Goal: Task Accomplishment & Management: Manage account settings

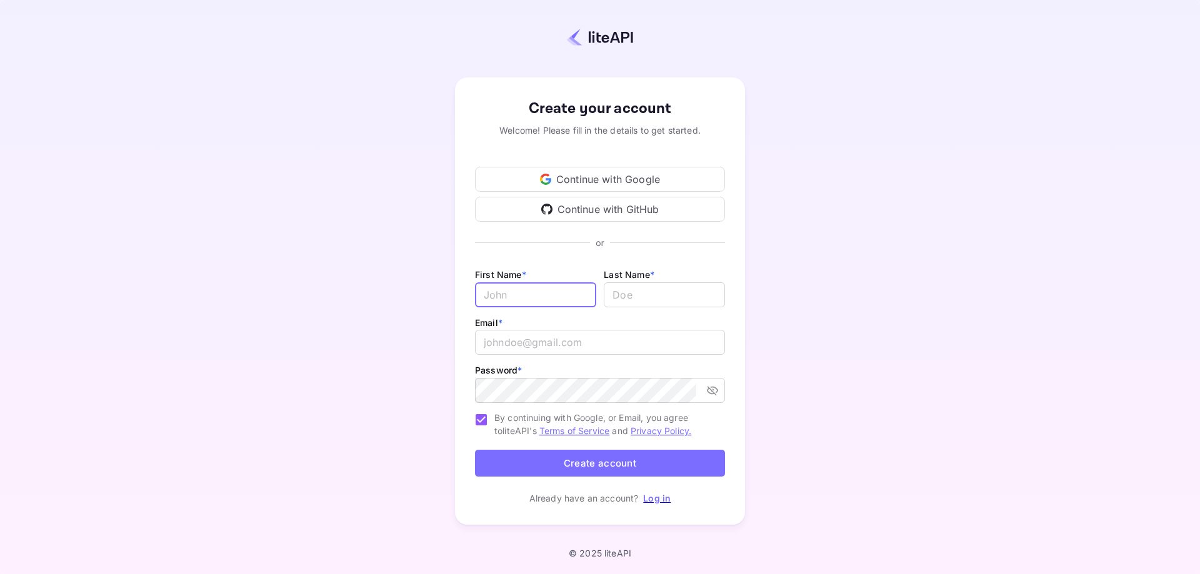
click at [519, 289] on input "Email *" at bounding box center [535, 294] width 121 height 25
type input "George"
type input "Anastasiou"
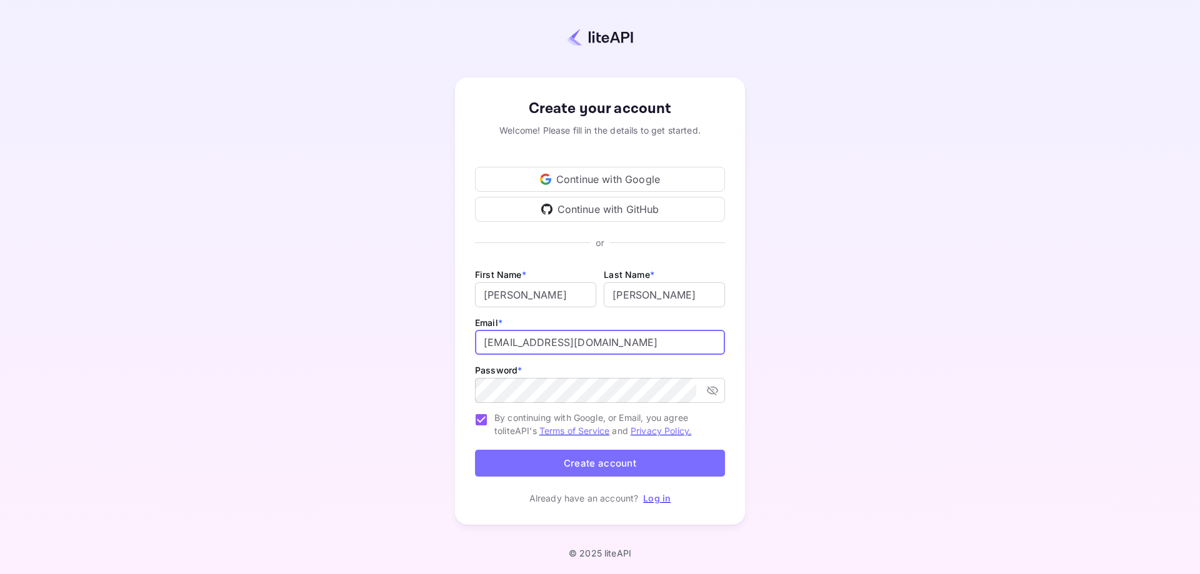
type input "giwrgostyr@hotmail.com"
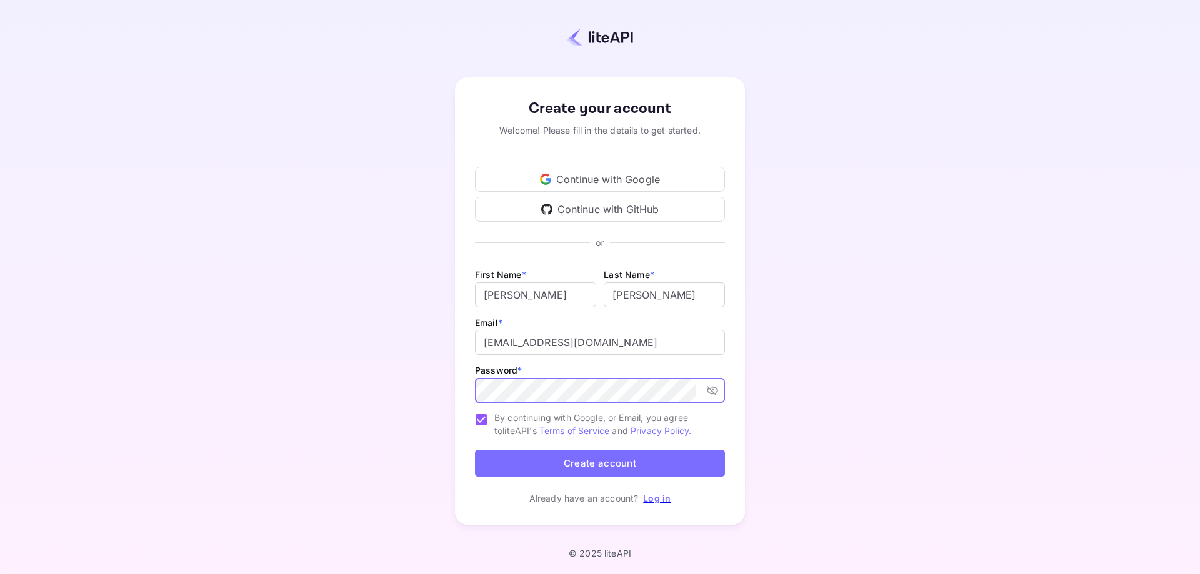
click at [625, 461] on button "Create account" at bounding box center [600, 463] width 250 height 27
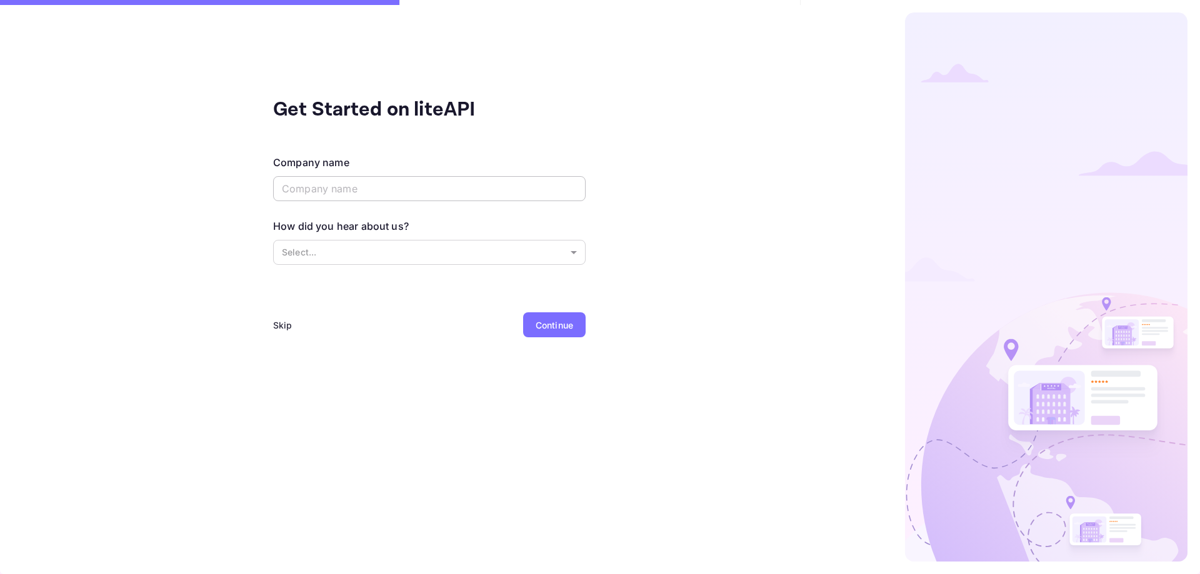
click at [366, 181] on input "text" at bounding box center [429, 188] width 312 height 25
type input "Hotel Nefeli"
click at [347, 249] on body "Get Started on liteAPI Company name Hotel Nefeli ​ How did you hear about us? S…" at bounding box center [600, 287] width 1200 height 574
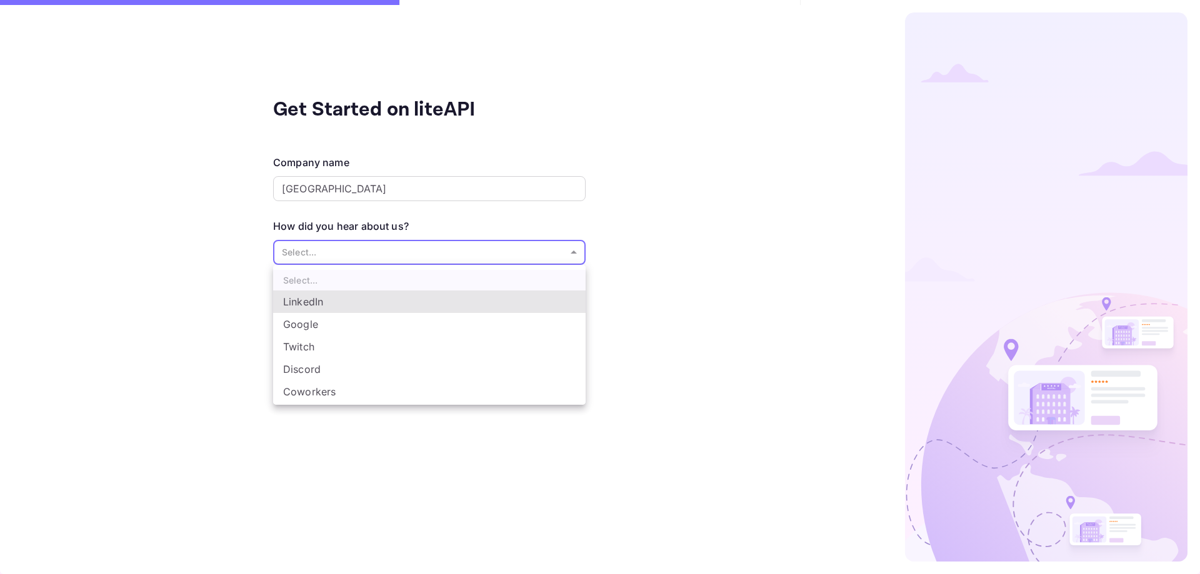
click at [329, 324] on li "Google" at bounding box center [429, 324] width 312 height 22
type input "Google"
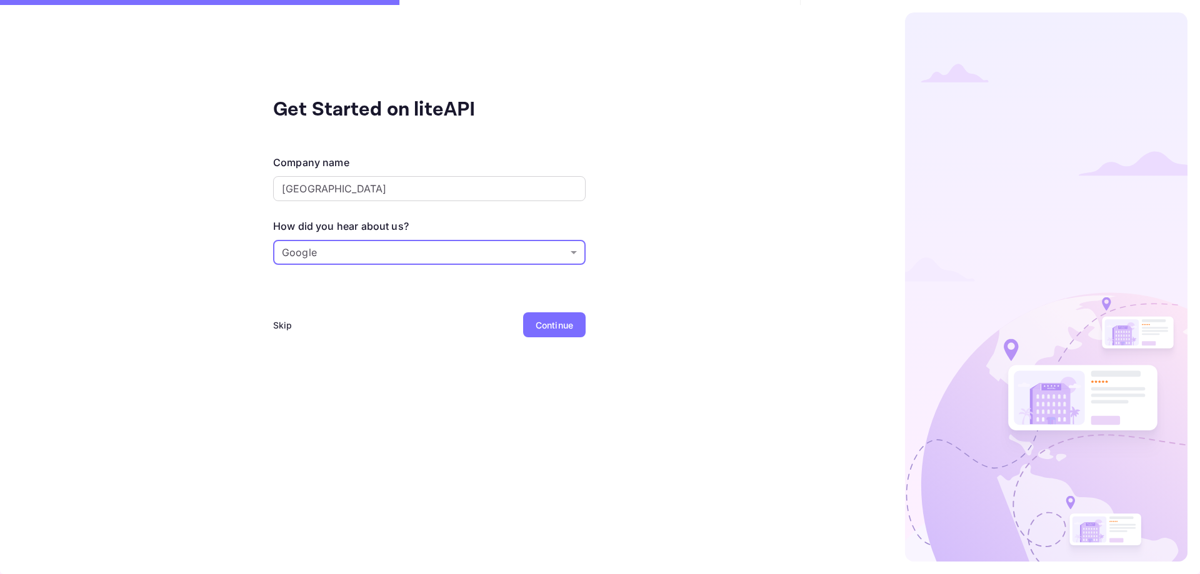
click at [540, 326] on div "Continue" at bounding box center [553, 325] width 37 height 13
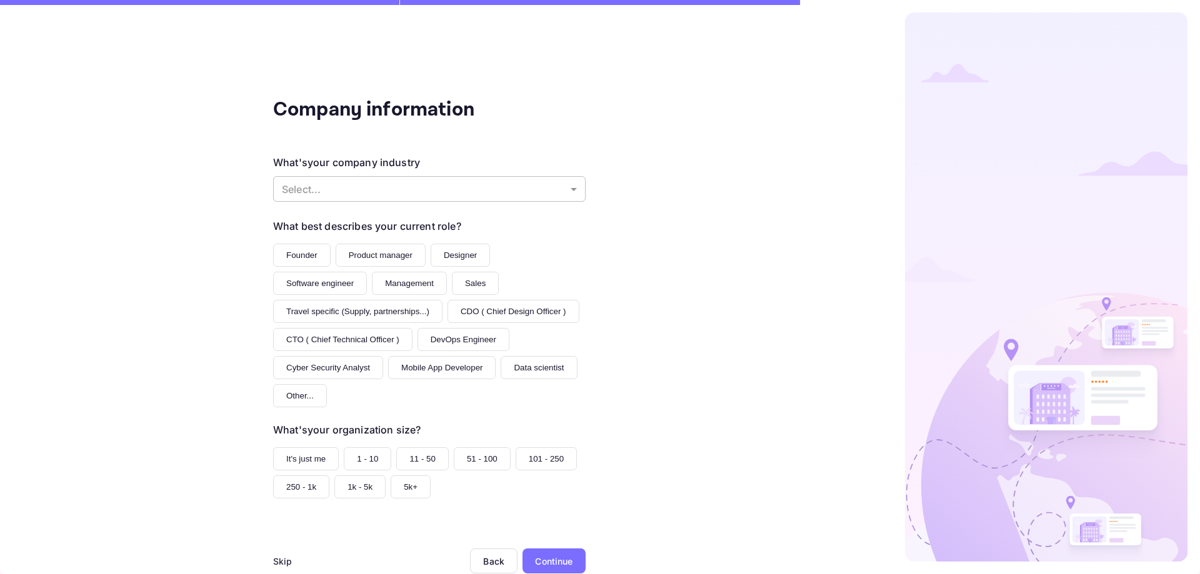
click at [370, 187] on body "Company information What's your company industry Select... ​ What best describe…" at bounding box center [600, 287] width 1200 height 574
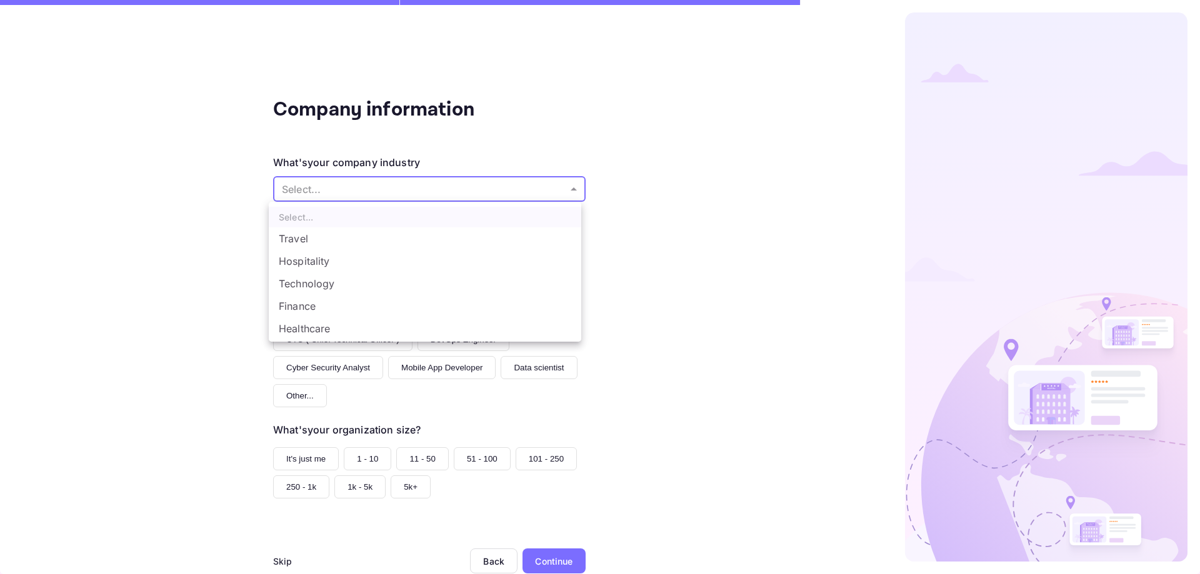
click at [334, 260] on li "Hospitality" at bounding box center [425, 261] width 312 height 22
type input "Hospitality"
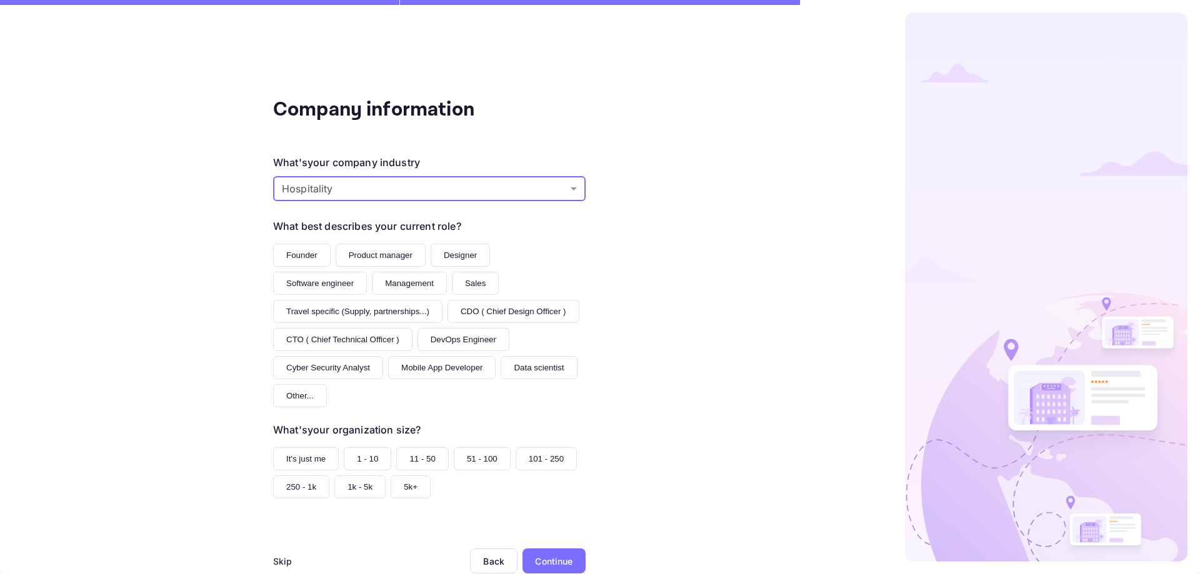
click at [346, 285] on button "Software engineer" at bounding box center [320, 283] width 94 height 23
click at [419, 459] on button "11 - 50" at bounding box center [422, 458] width 52 height 23
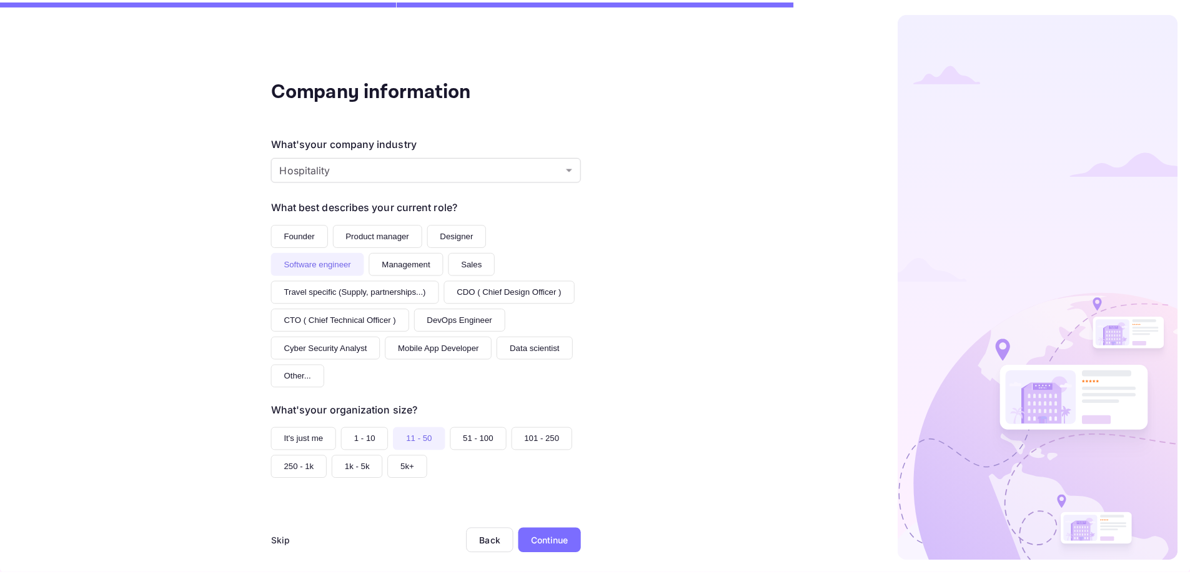
scroll to position [29, 0]
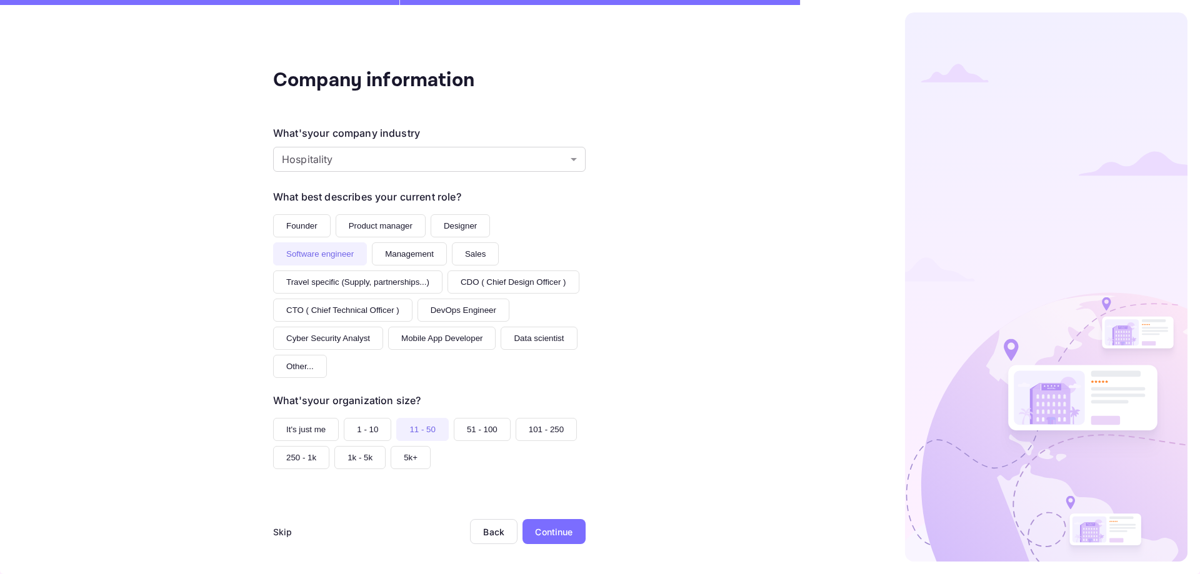
click at [542, 533] on div "Continue" at bounding box center [553, 531] width 37 height 13
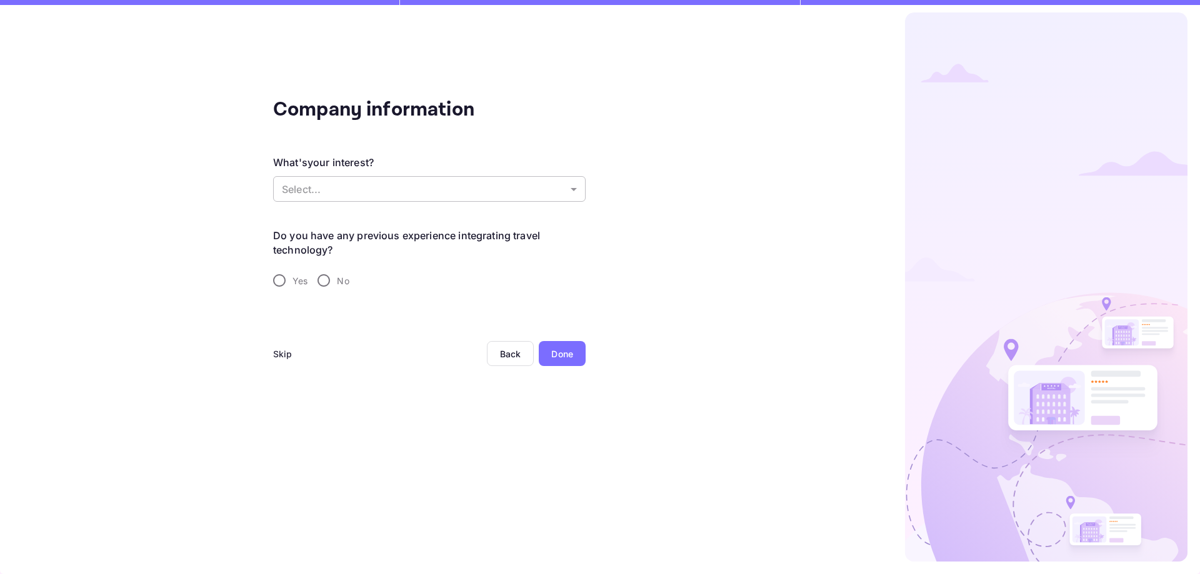
click at [381, 184] on body "Company information What's your interest? Select... ​ Do you have any previous …" at bounding box center [600, 287] width 1200 height 574
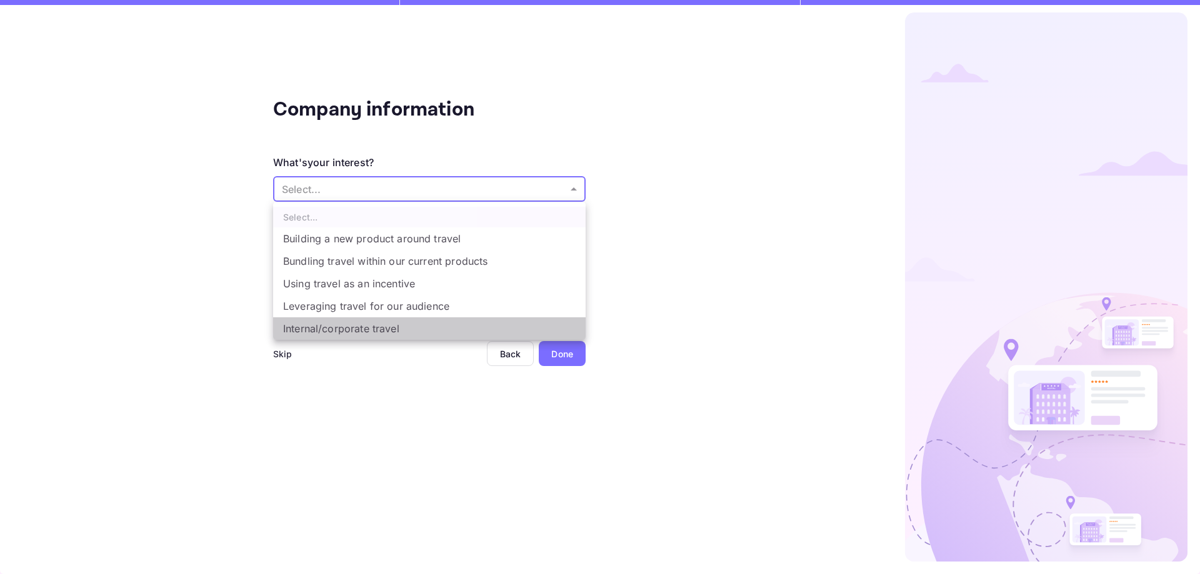
click at [402, 328] on li "Internal/corporate travel" at bounding box center [429, 328] width 312 height 22
type input "Internal/corporate travel"
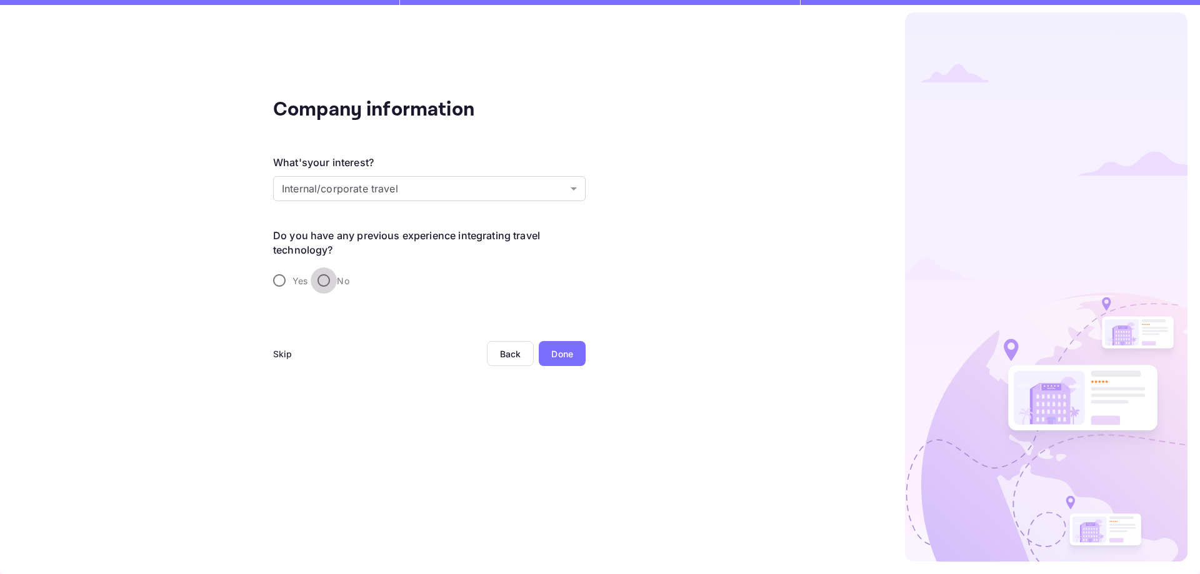
click at [323, 282] on input "No" at bounding box center [324, 280] width 26 height 26
radio input "true"
click at [576, 352] on div "Done" at bounding box center [562, 353] width 47 height 25
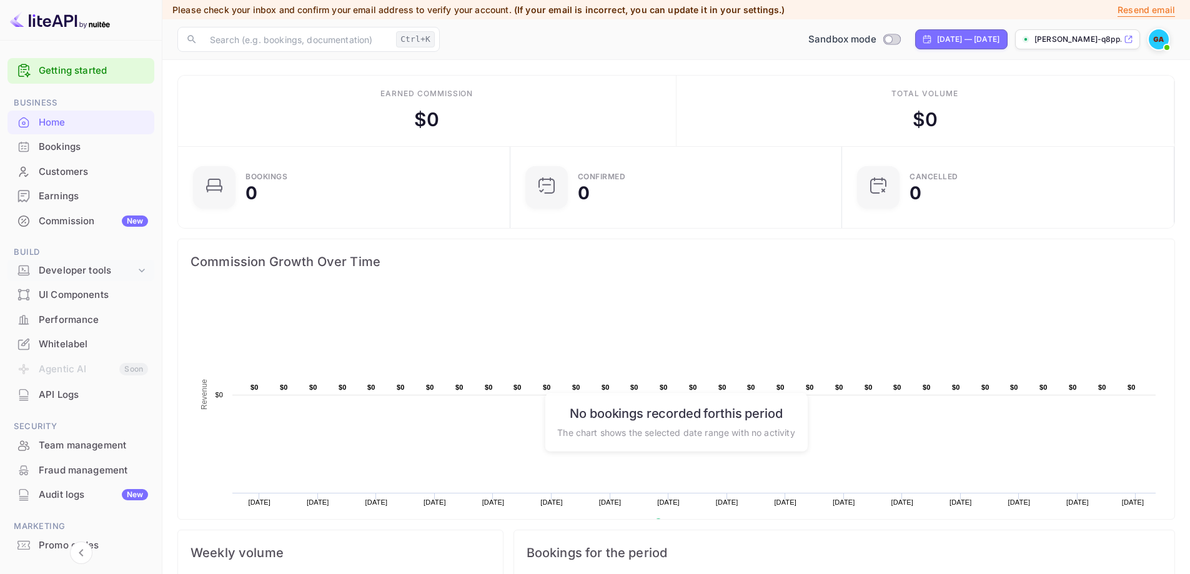
click at [94, 268] on div "Developer tools" at bounding box center [87, 271] width 97 height 14
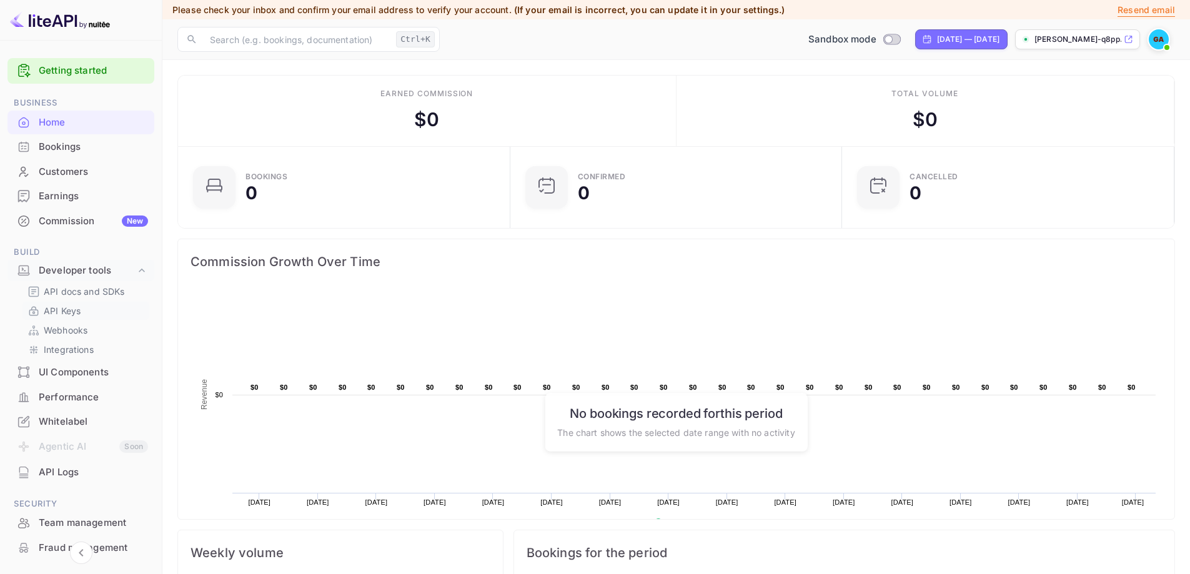
click at [72, 309] on p "API Keys" at bounding box center [62, 310] width 37 height 13
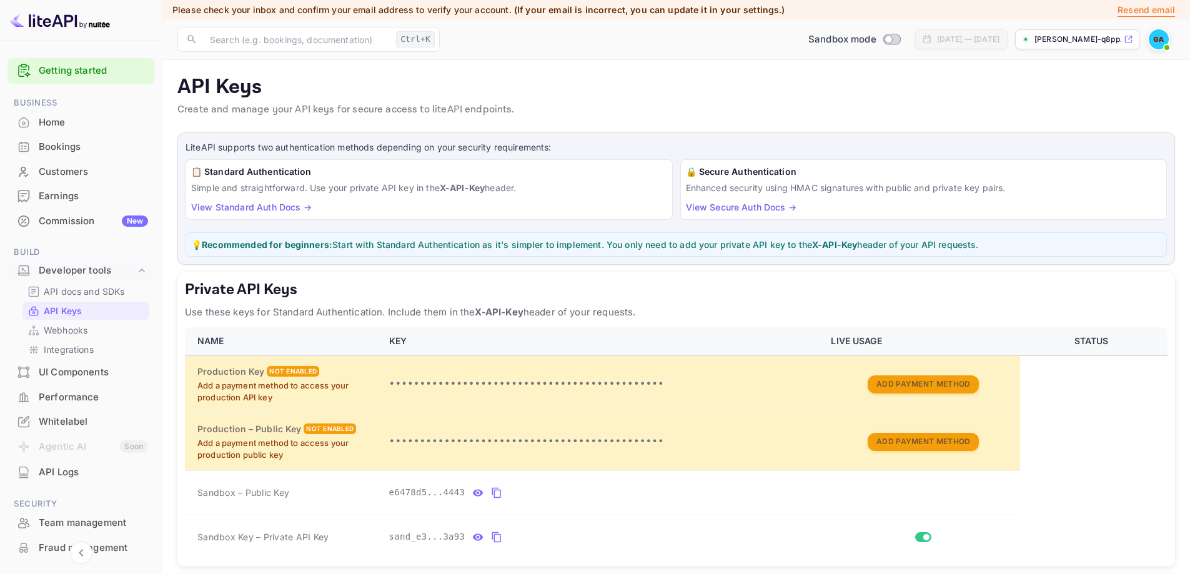
click at [60, 125] on div "Home" at bounding box center [93, 123] width 109 height 14
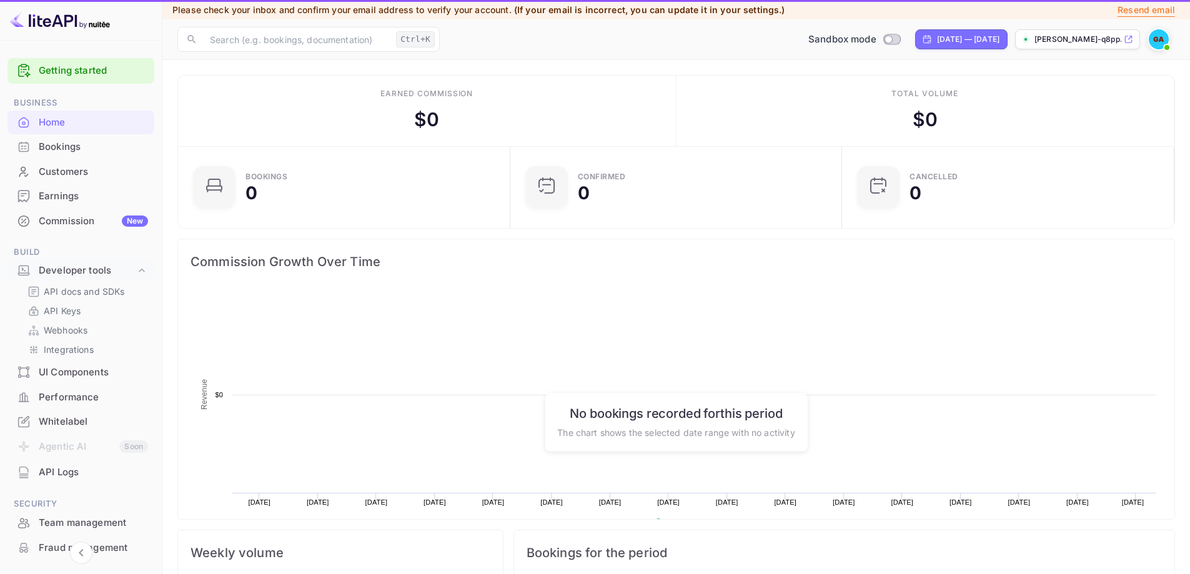
scroll to position [194, 315]
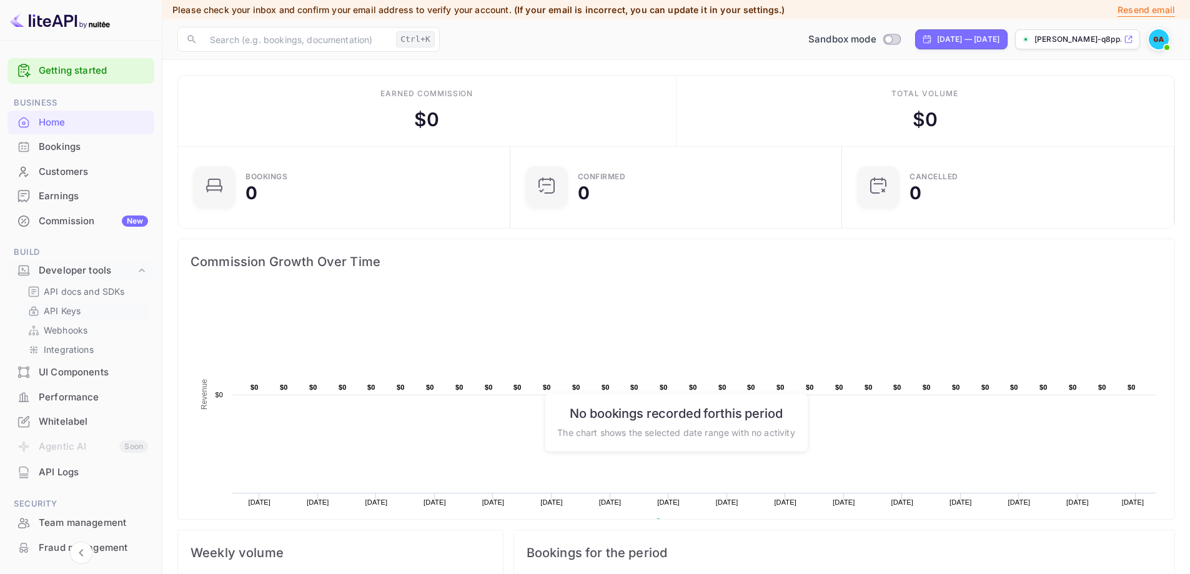
click at [74, 311] on p "API Keys" at bounding box center [62, 310] width 37 height 13
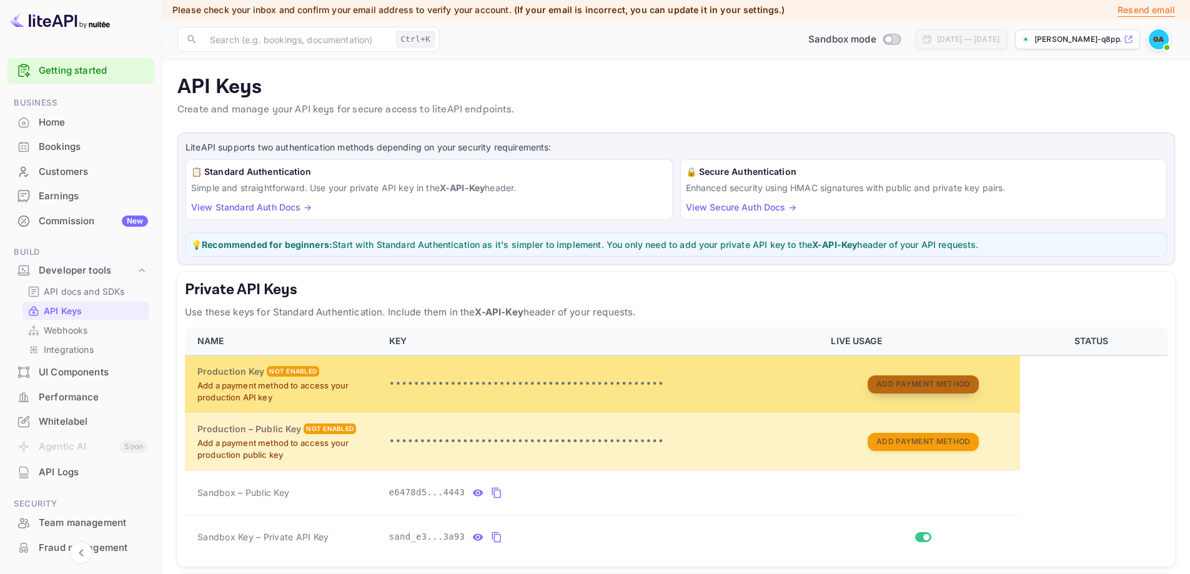
click at [955, 382] on button "Add Payment Method" at bounding box center [923, 385] width 111 height 18
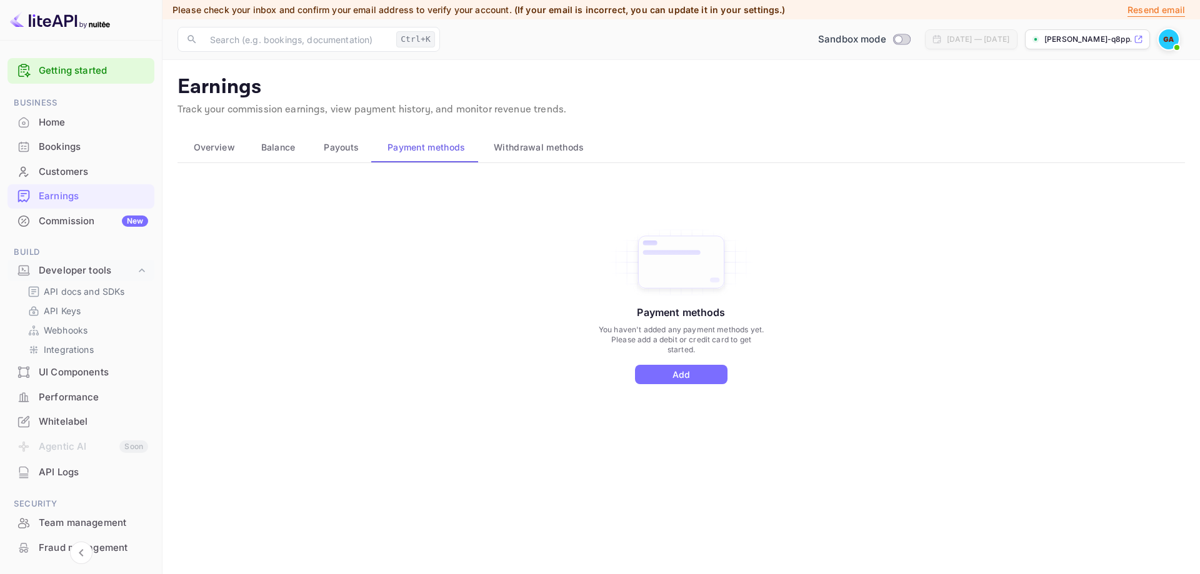
click at [86, 220] on div "Commission New" at bounding box center [93, 221] width 109 height 14
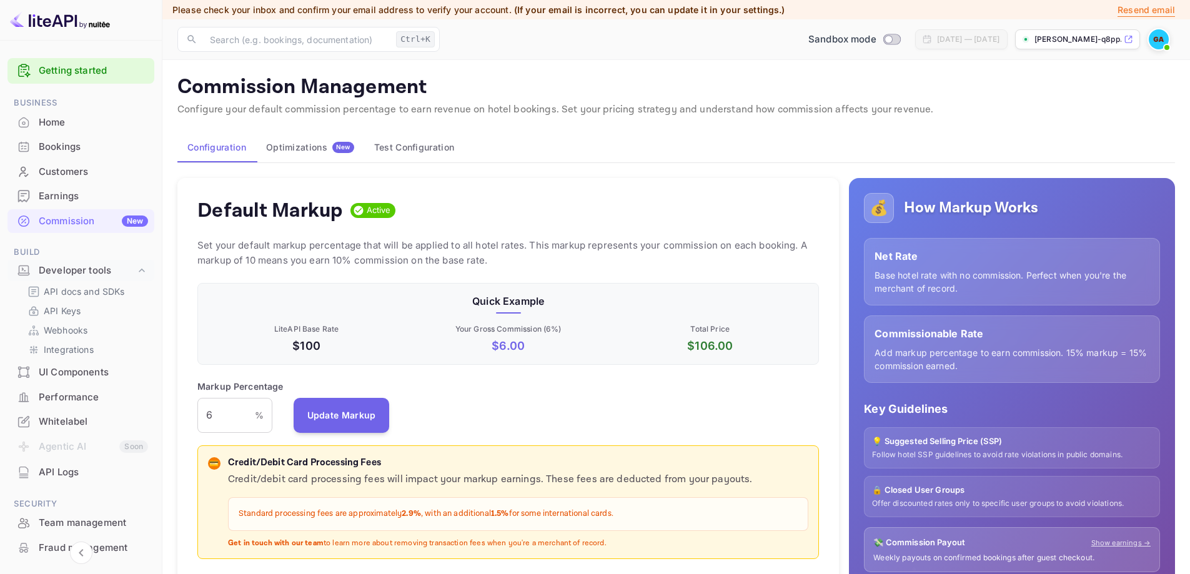
click at [84, 421] on div "Whitelabel" at bounding box center [93, 422] width 109 height 14
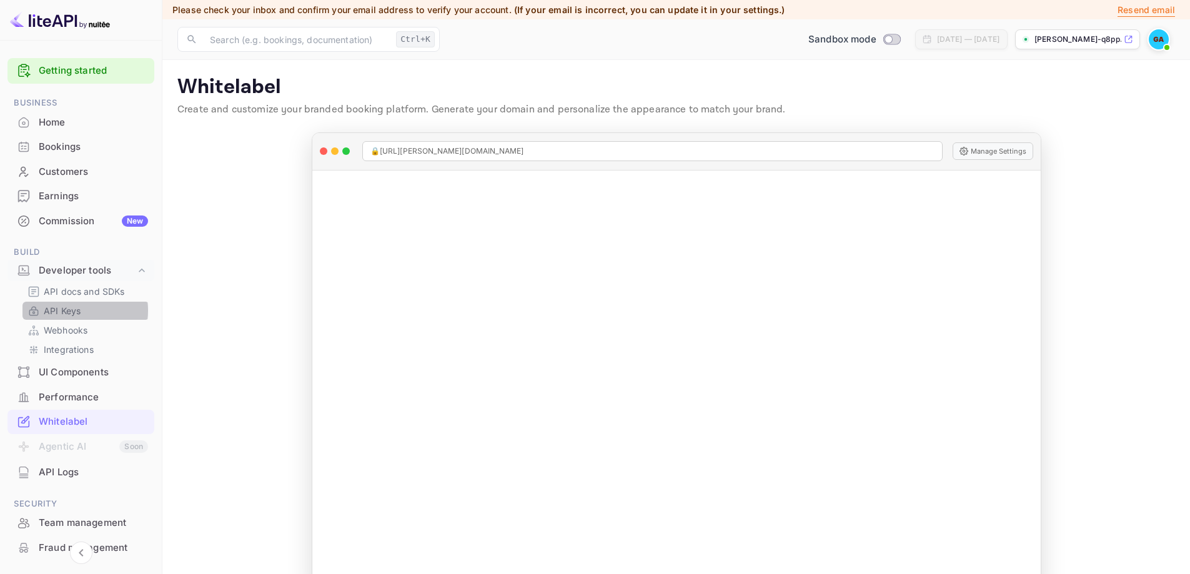
click at [69, 311] on p "API Keys" at bounding box center [62, 310] width 37 height 13
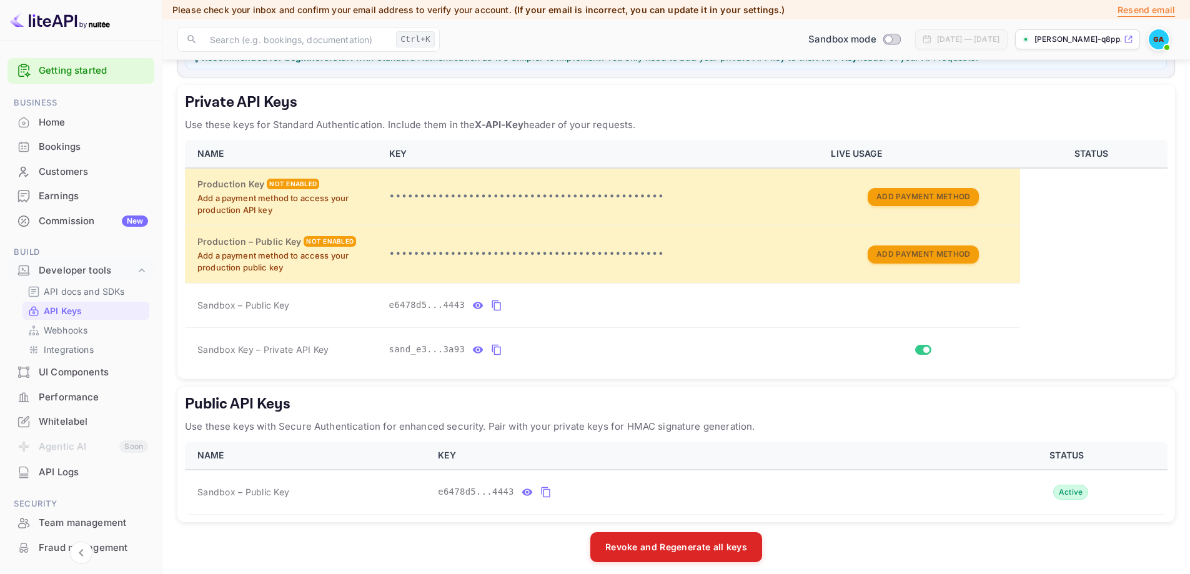
scroll to position [196, 0]
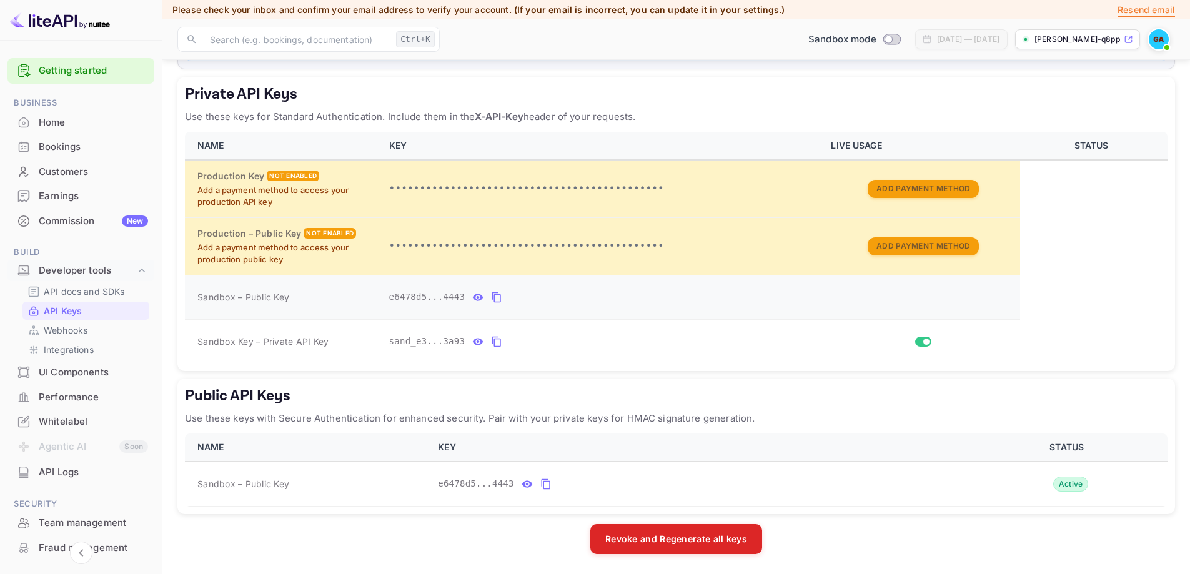
click at [473, 301] on icon "private api keys table" at bounding box center [478, 297] width 11 height 7
click at [610, 299] on icon "private api keys table" at bounding box center [615, 297] width 11 height 15
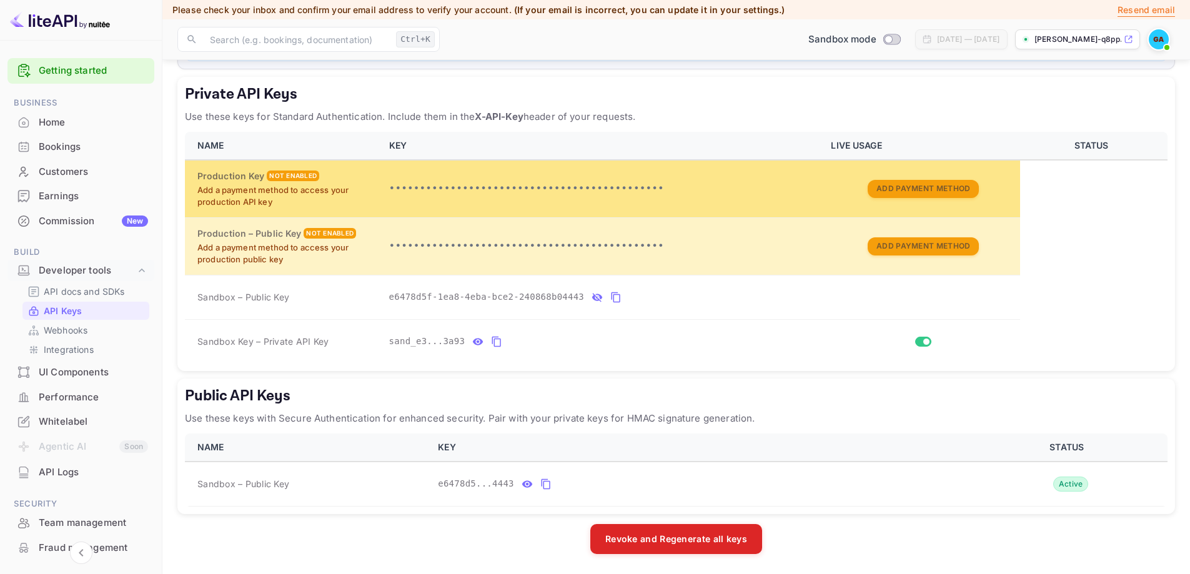
scroll to position [0, 0]
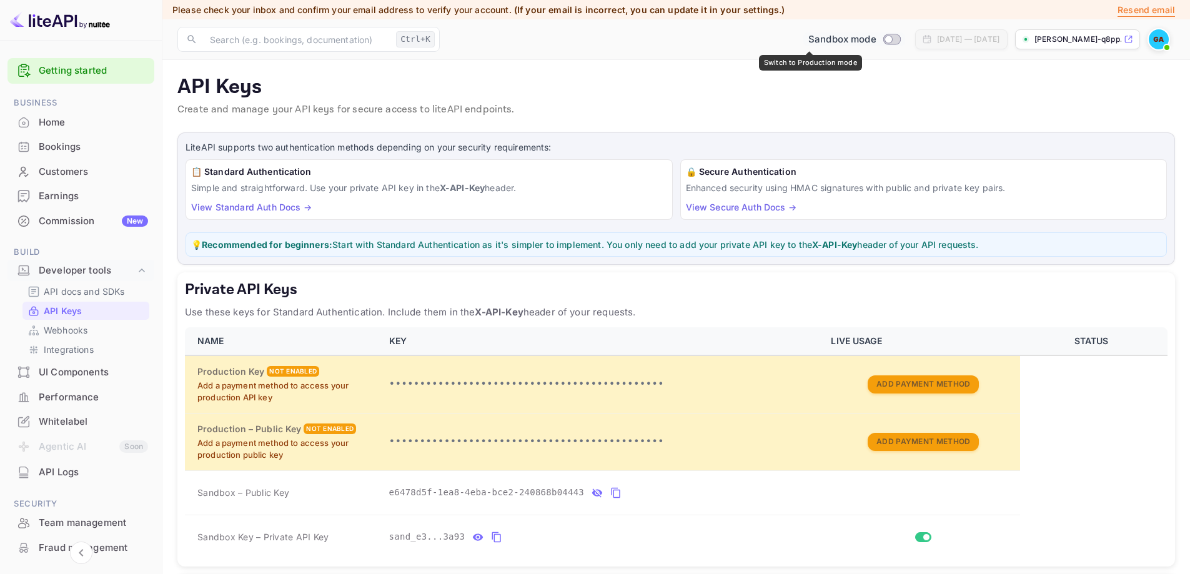
click at [876, 42] on input "Switch to Production mode" at bounding box center [888, 39] width 25 height 8
checkbox input "false"
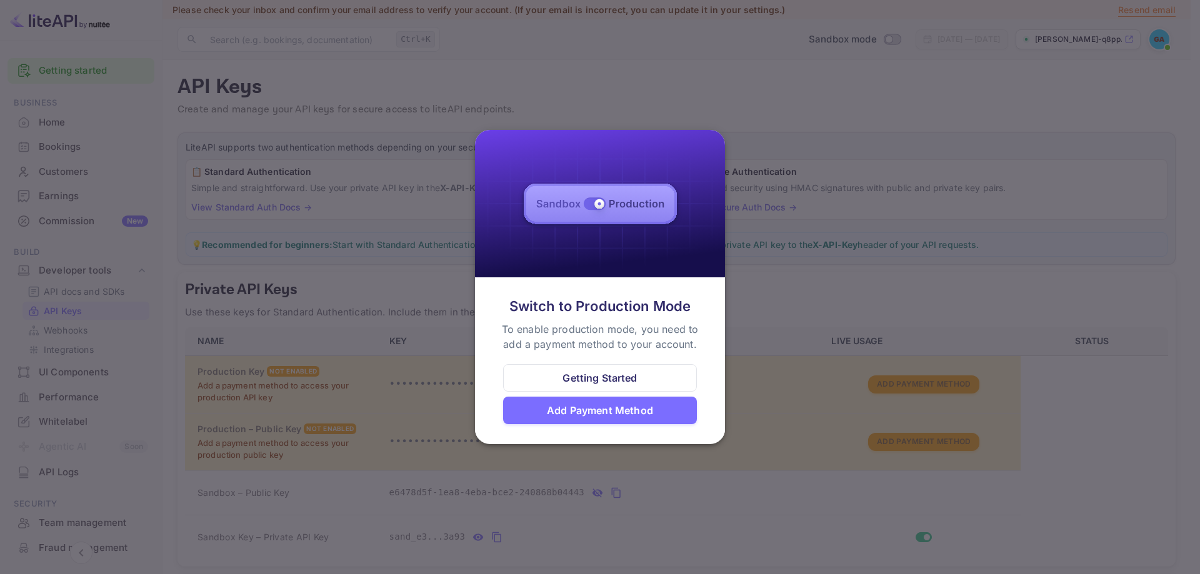
click at [843, 168] on div at bounding box center [600, 287] width 1200 height 574
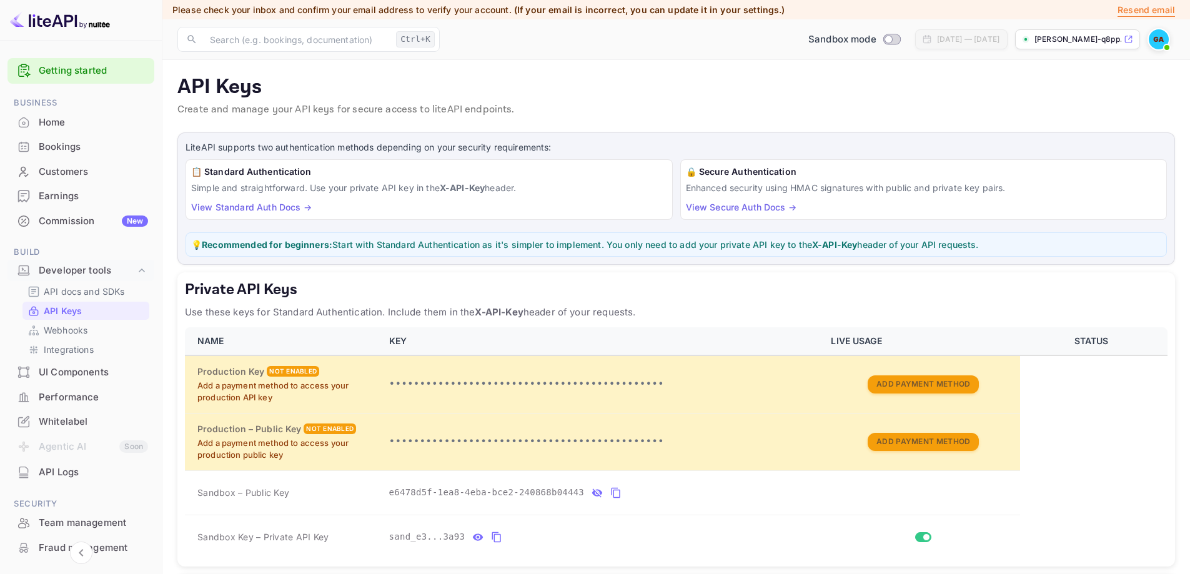
click at [69, 22] on img at bounding box center [60, 20] width 100 height 20
click at [1098, 35] on p "[PERSON_NAME]-q8pp..." at bounding box center [1078, 39] width 87 height 11
click at [97, 147] on div "Bookings" at bounding box center [93, 147] width 109 height 14
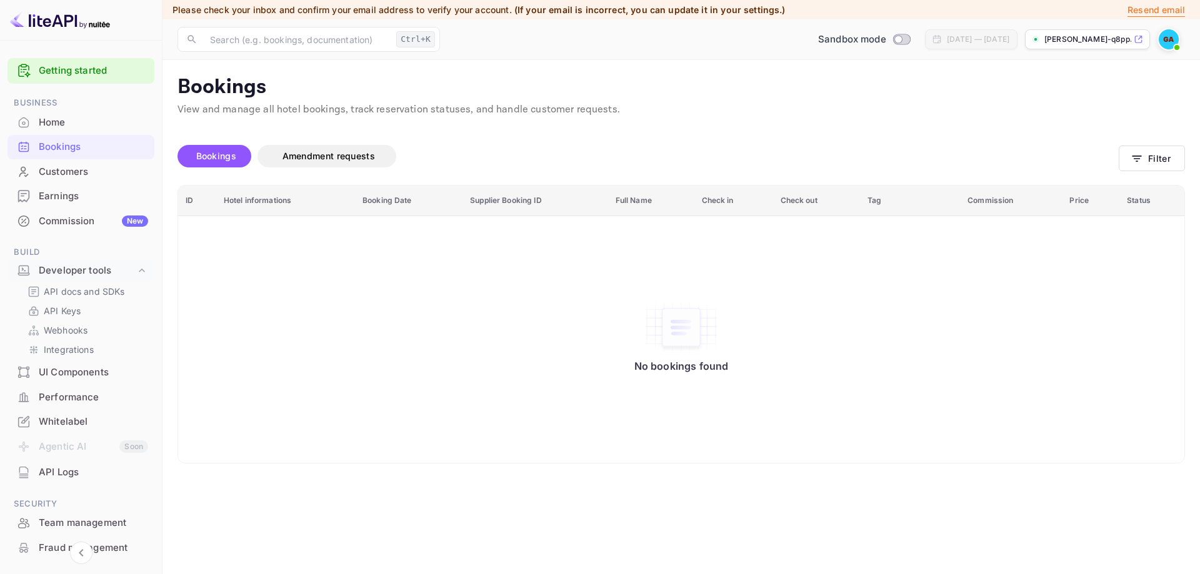
click at [82, 124] on div "Home" at bounding box center [93, 123] width 109 height 14
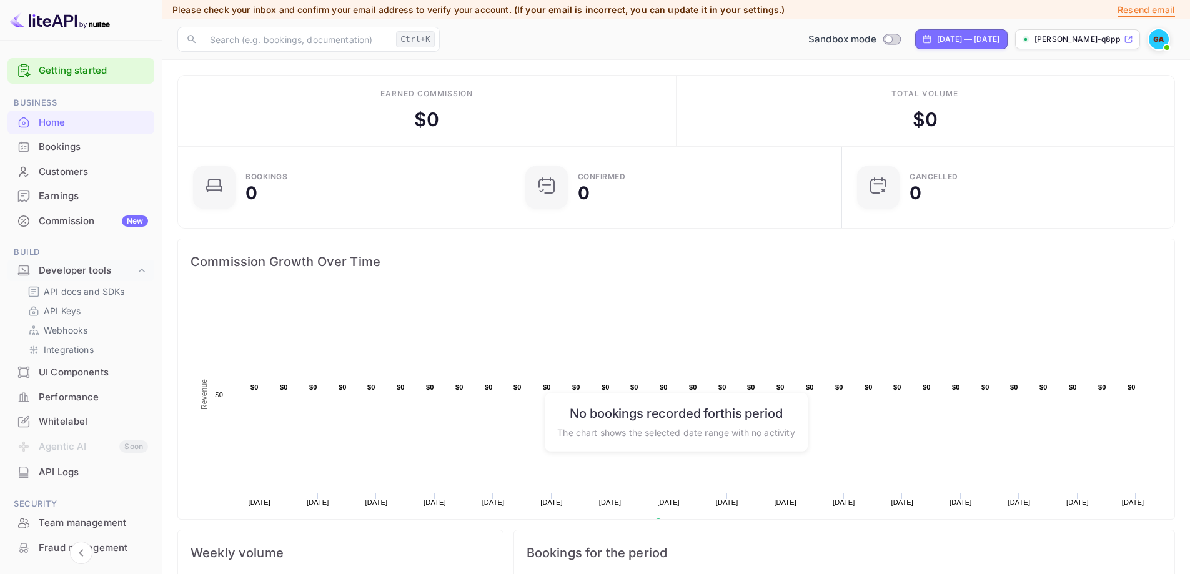
click at [119, 148] on div "Bookings" at bounding box center [93, 147] width 109 height 14
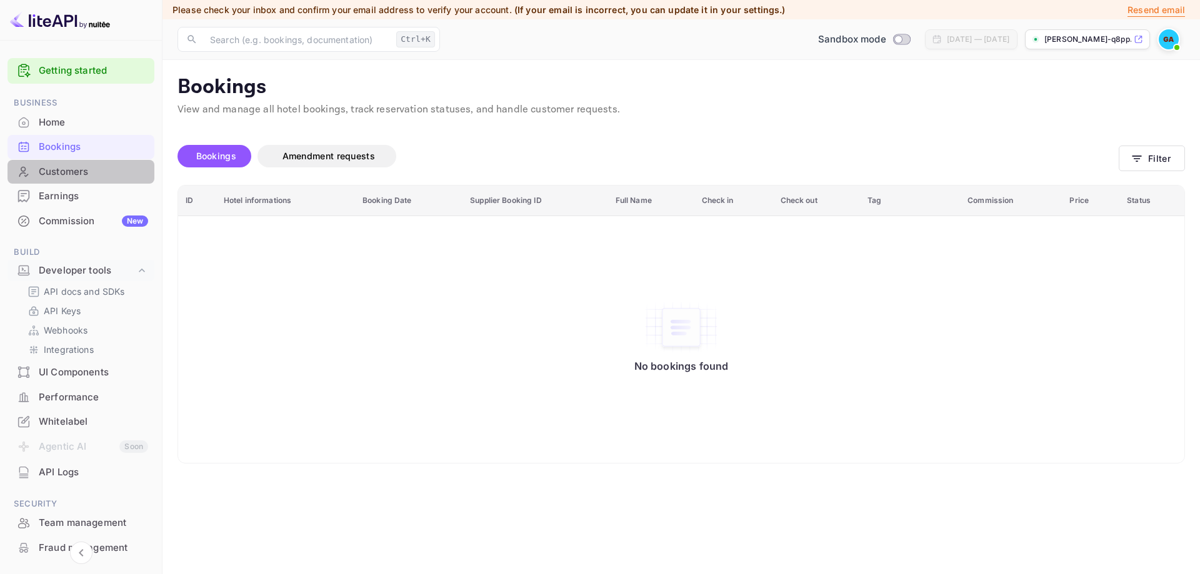
click at [105, 173] on div "Customers" at bounding box center [93, 172] width 109 height 14
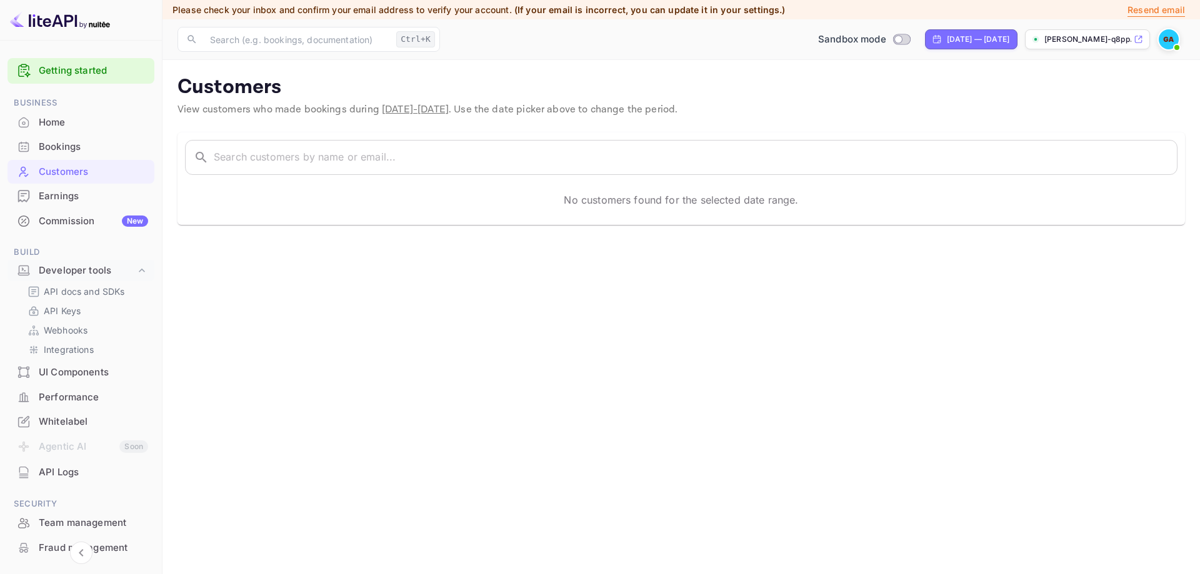
click at [91, 194] on div "Earnings" at bounding box center [93, 196] width 109 height 14
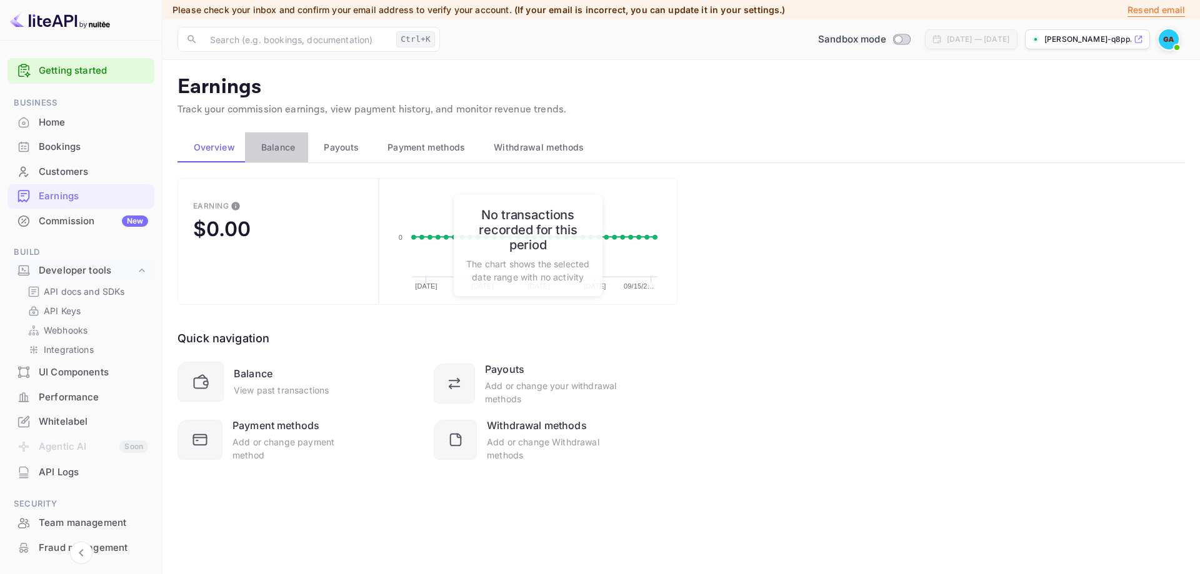
click at [282, 150] on span "Balance" at bounding box center [278, 147] width 34 height 15
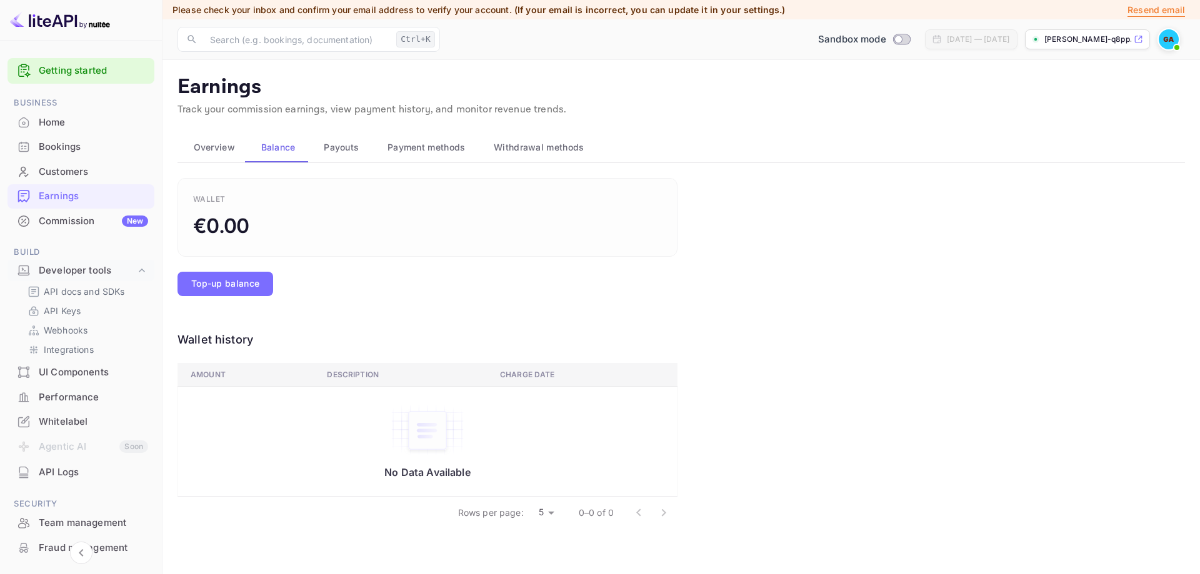
click at [339, 148] on span "Payouts" at bounding box center [341, 147] width 35 height 15
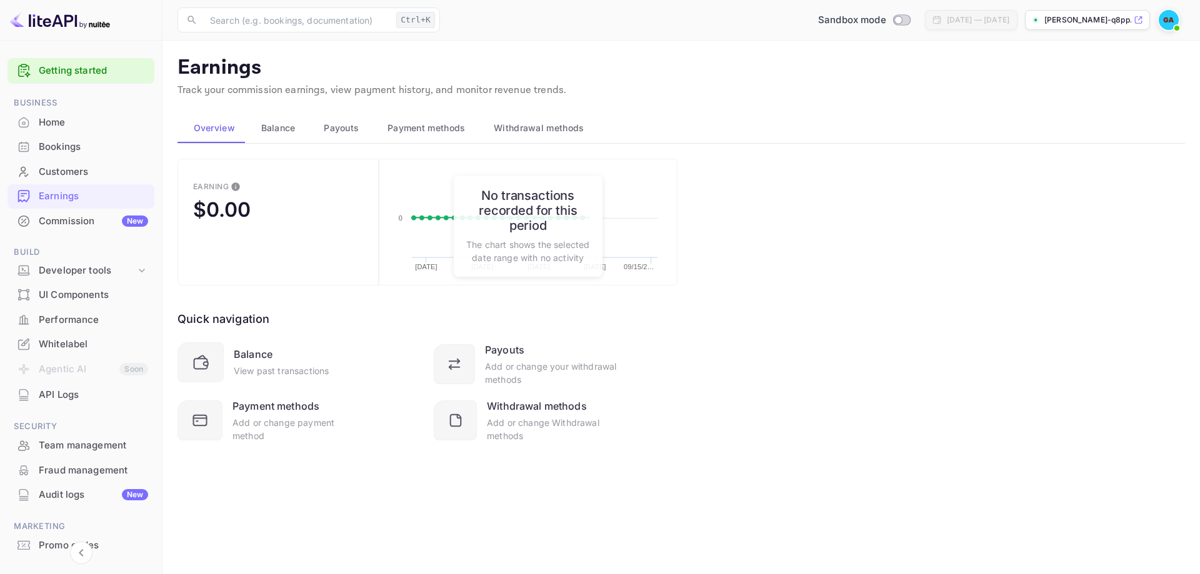
click at [346, 134] on span "Payouts" at bounding box center [341, 128] width 35 height 15
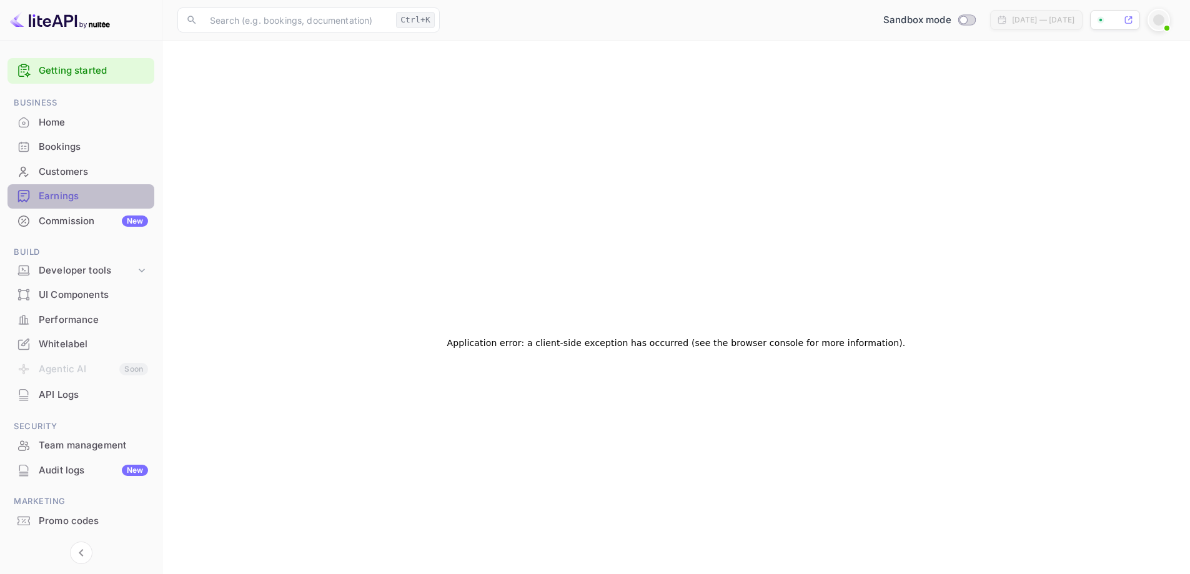
click at [85, 205] on div "Earnings" at bounding box center [80, 196] width 147 height 24
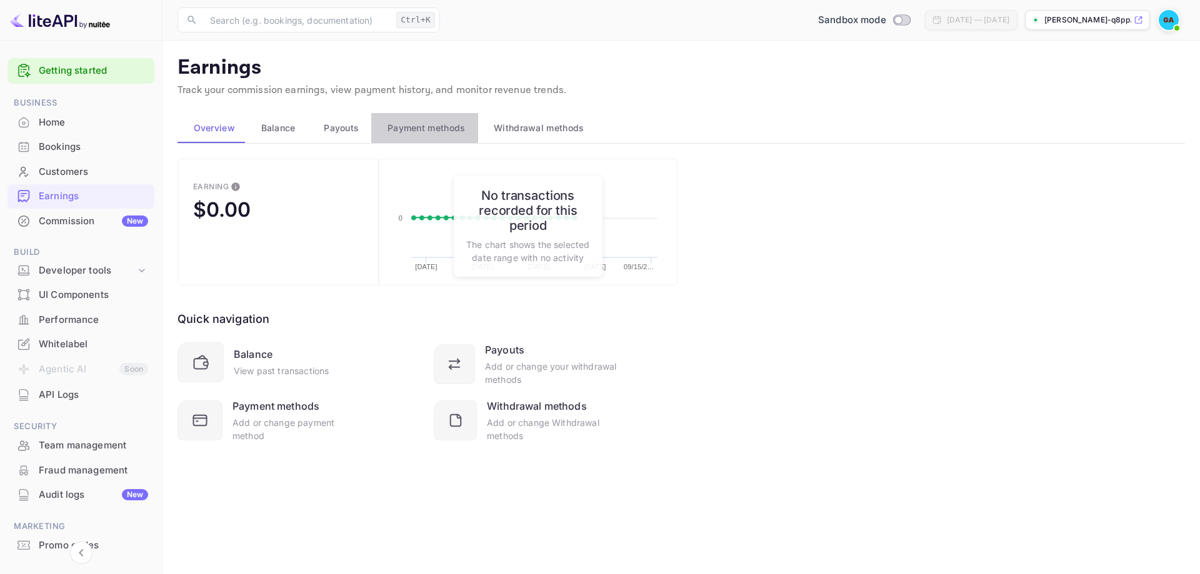
click at [452, 130] on span "Payment methods" at bounding box center [426, 128] width 78 height 15
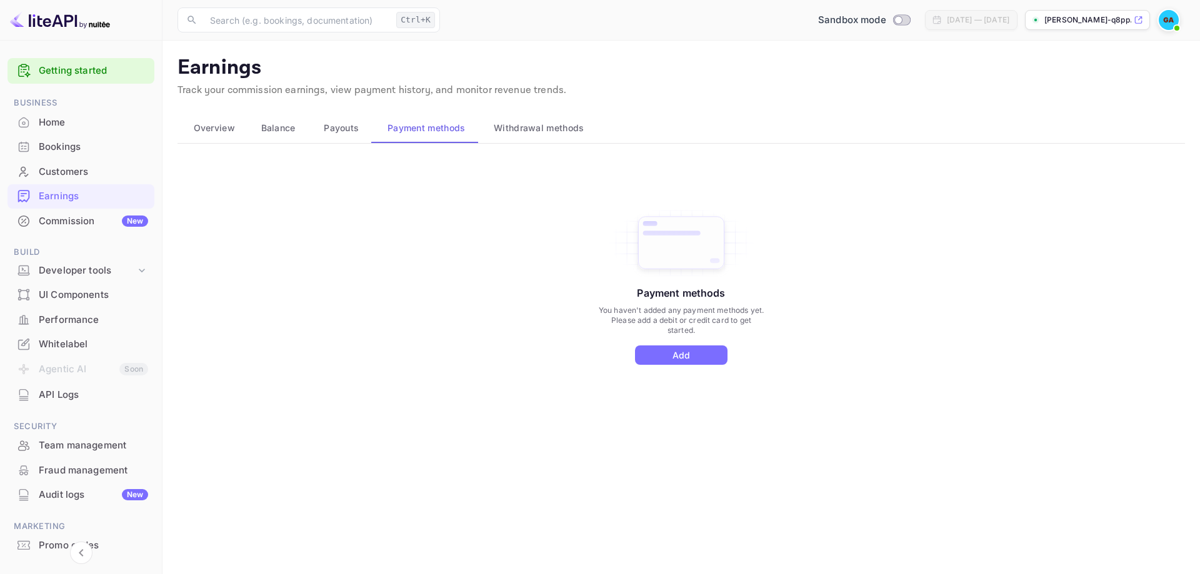
click at [502, 127] on span "Withdrawal methods" at bounding box center [539, 128] width 90 height 15
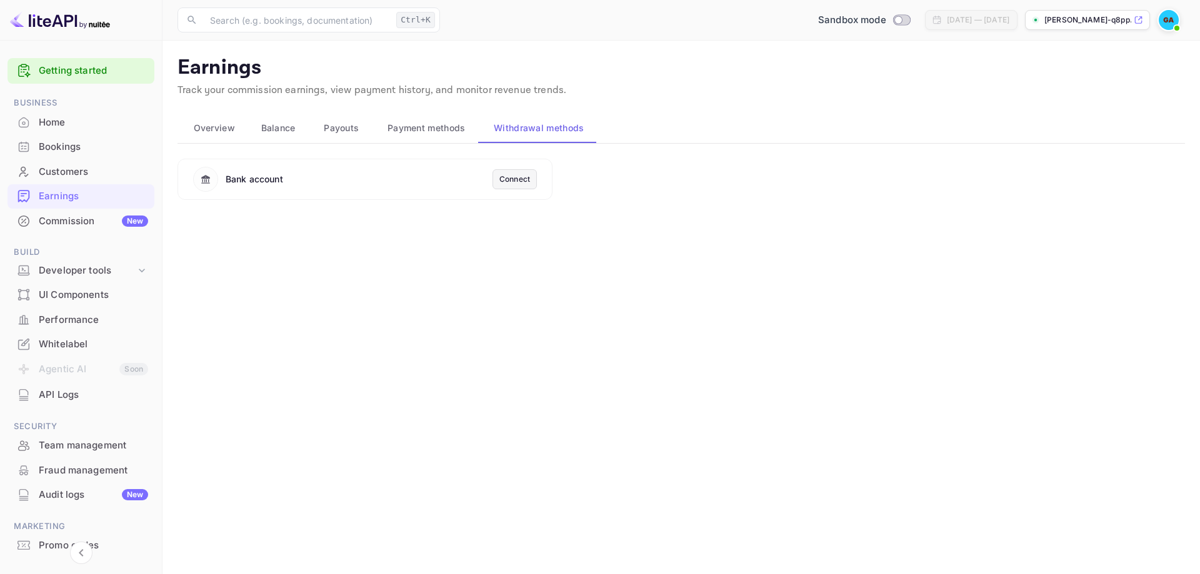
click at [223, 136] on button "Overview" at bounding box center [210, 128] width 67 height 30
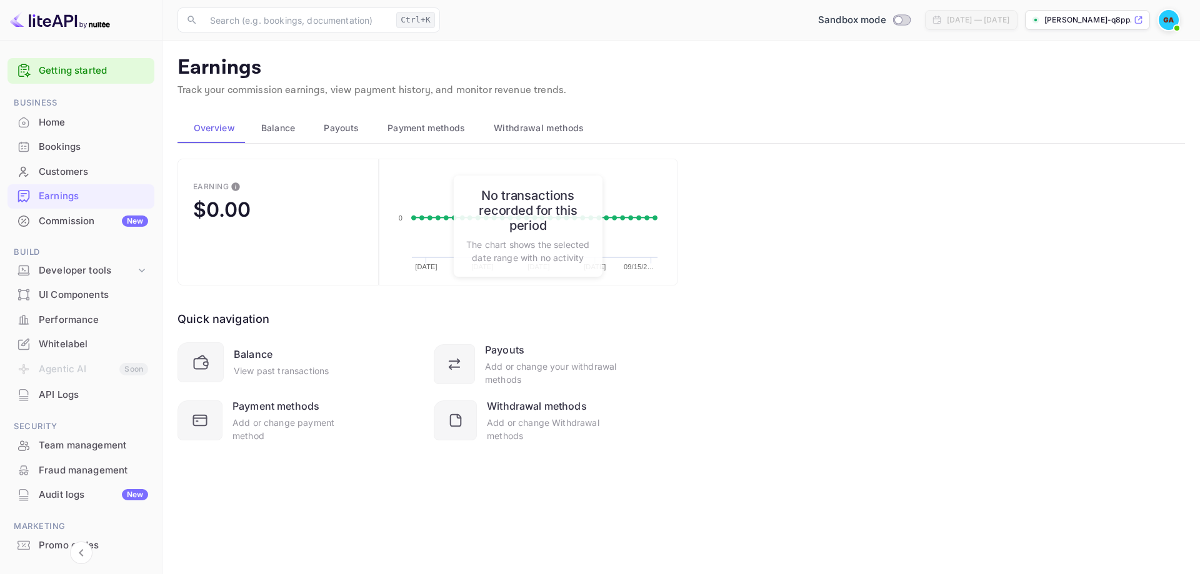
click at [92, 71] on link "Getting started" at bounding box center [93, 71] width 109 height 14
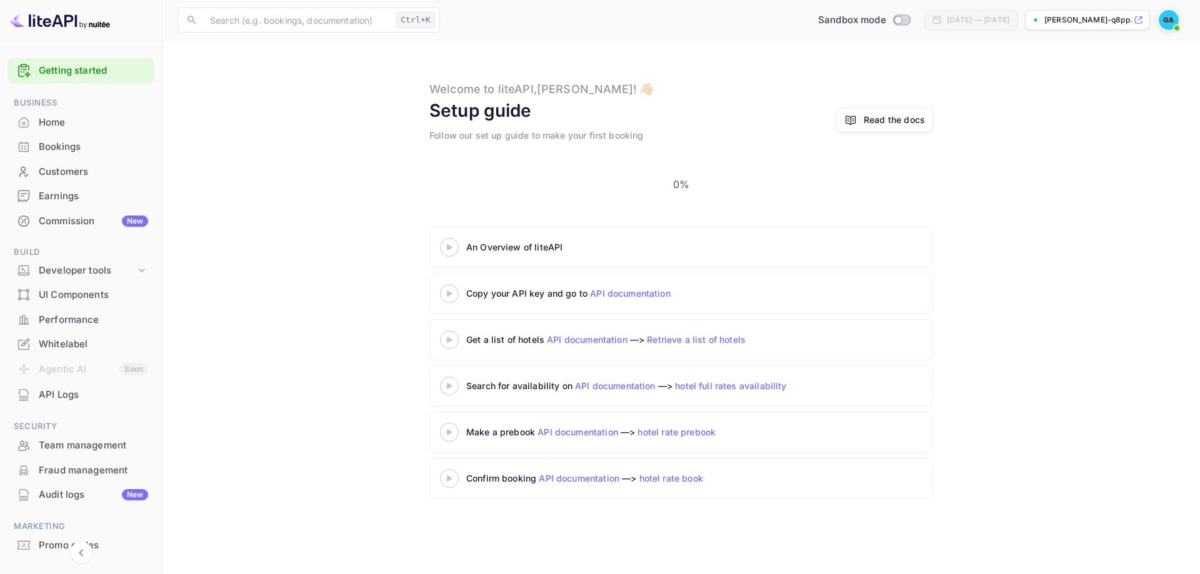
click at [1176, 19] on img at bounding box center [1168, 20] width 20 height 20
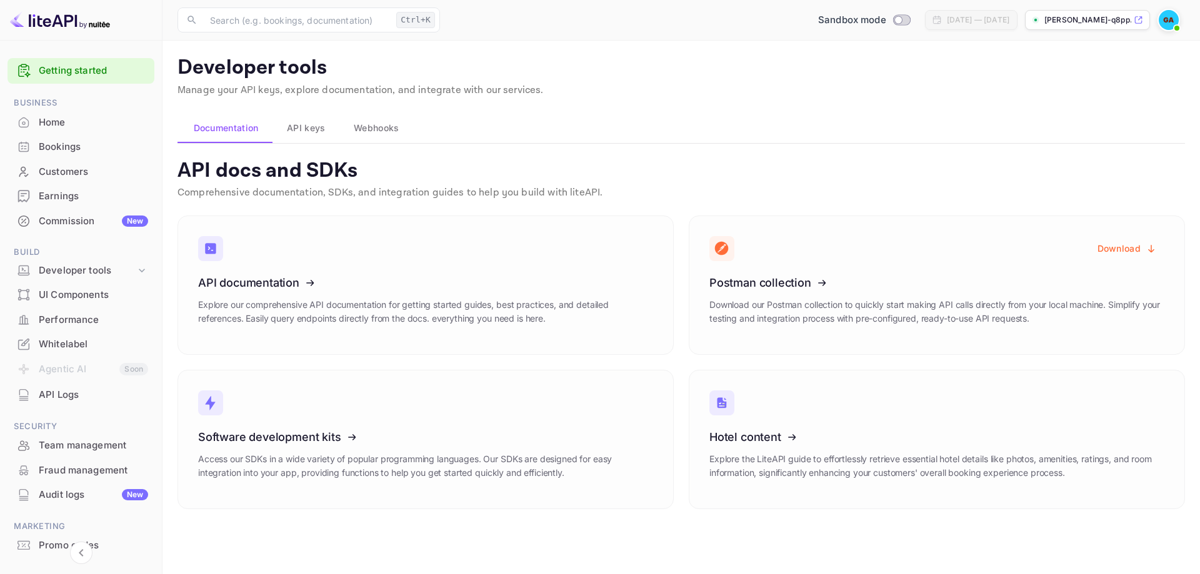
click at [322, 109] on main "Developer tools Manage your API keys, explore documentation, and integrate with…" at bounding box center [680, 308] width 1037 height 534
click at [319, 121] on span "API keys" at bounding box center [306, 128] width 38 height 15
